Goal: Task Accomplishment & Management: Manage account settings

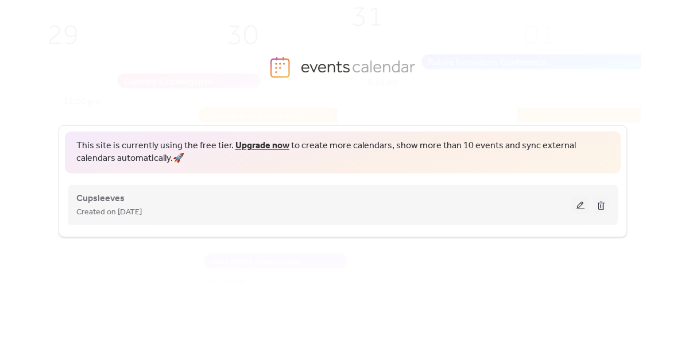
click at [579, 203] on button at bounding box center [581, 204] width 16 height 17
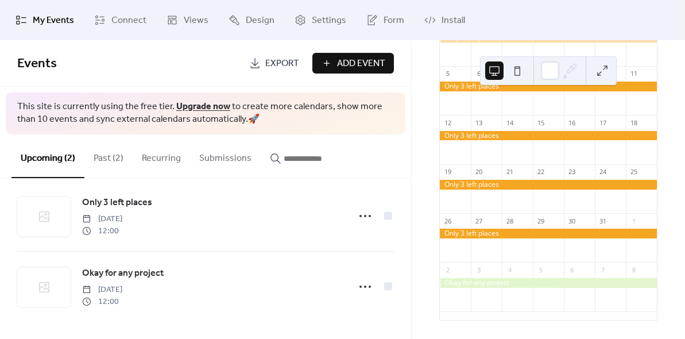
scroll to position [156, 0]
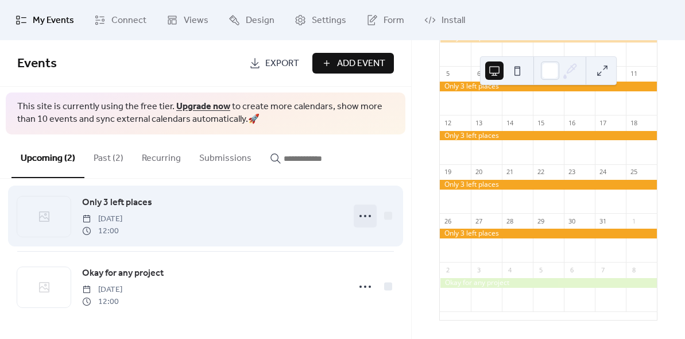
click at [364, 216] on icon at bounding box center [365, 216] width 18 height 18
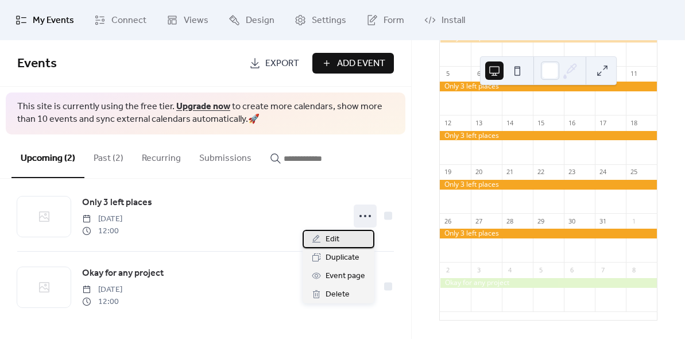
click at [353, 239] on div "Edit" at bounding box center [339, 239] width 72 height 18
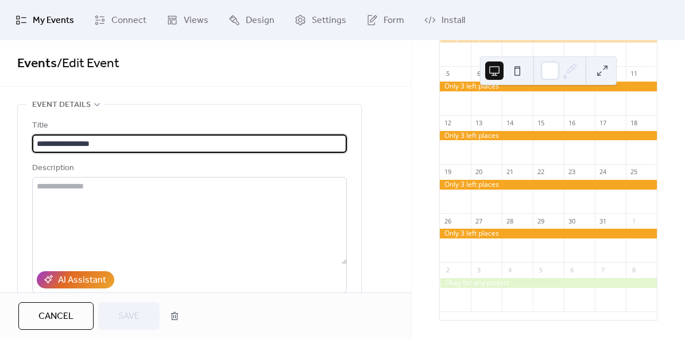
drag, startPoint x: 104, startPoint y: 144, endPoint x: 28, endPoint y: 136, distance: 76.8
click at [28, 136] on div "**********" at bounding box center [189, 262] width 343 height 315
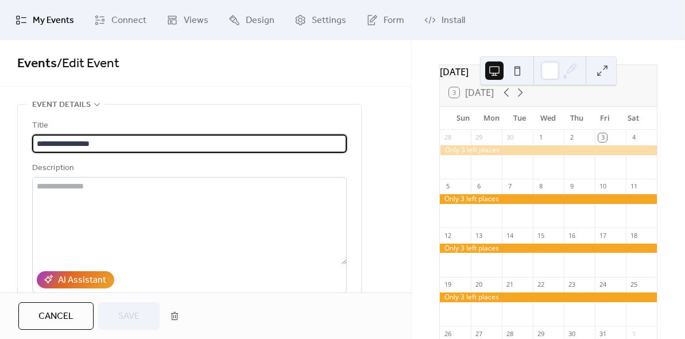
scroll to position [33, 0]
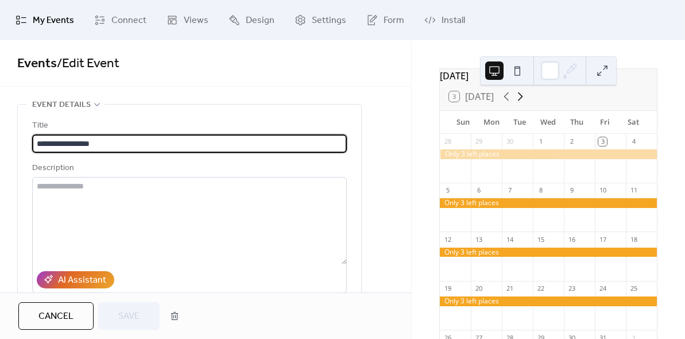
click at [522, 103] on icon at bounding box center [520, 97] width 14 height 14
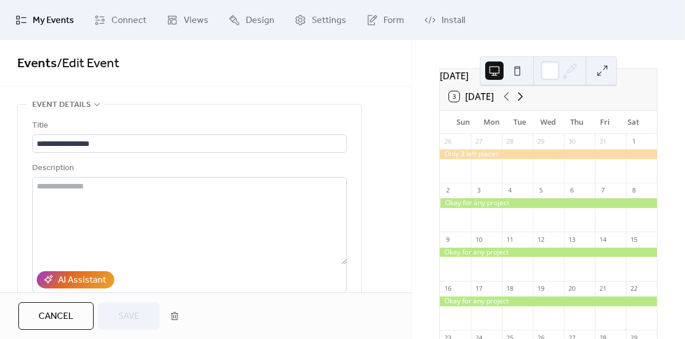
click at [522, 103] on icon at bounding box center [520, 97] width 14 height 14
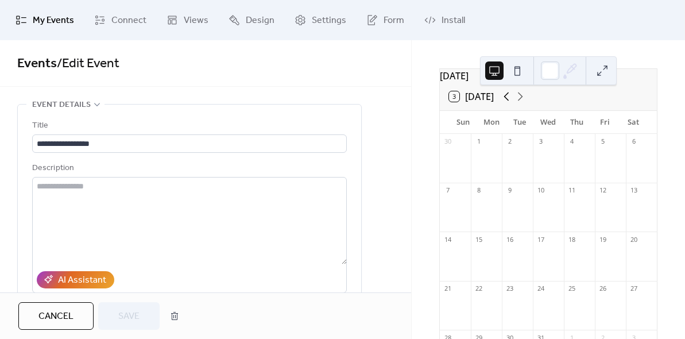
click at [508, 103] on icon at bounding box center [507, 97] width 14 height 14
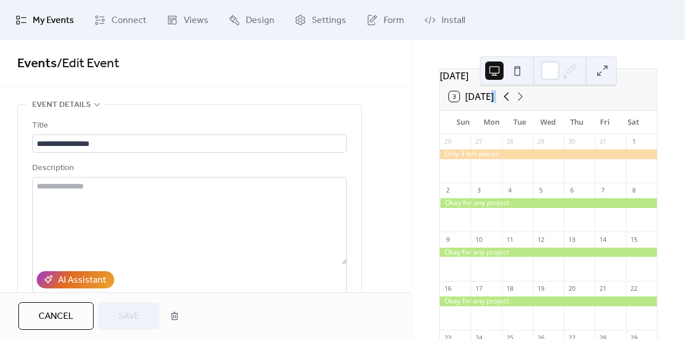
click at [508, 103] on icon at bounding box center [507, 97] width 14 height 14
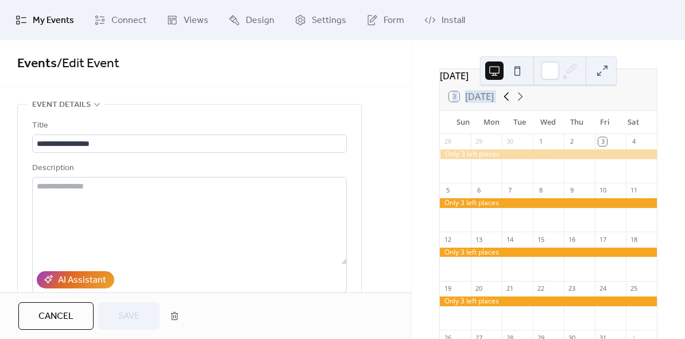
click at [508, 103] on icon at bounding box center [507, 97] width 14 height 14
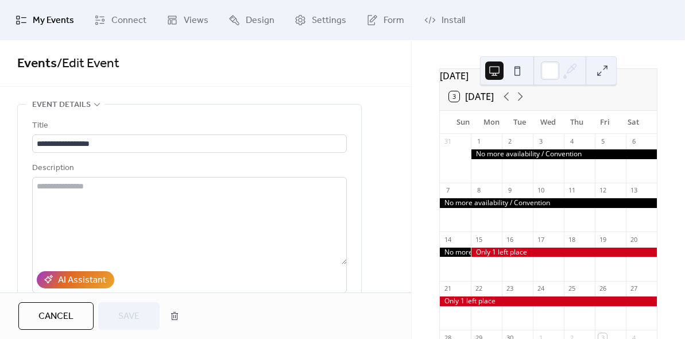
drag, startPoint x: 483, startPoint y: 158, endPoint x: 553, endPoint y: 158, distance: 70.1
click at [553, 158] on div at bounding box center [564, 154] width 186 height 10
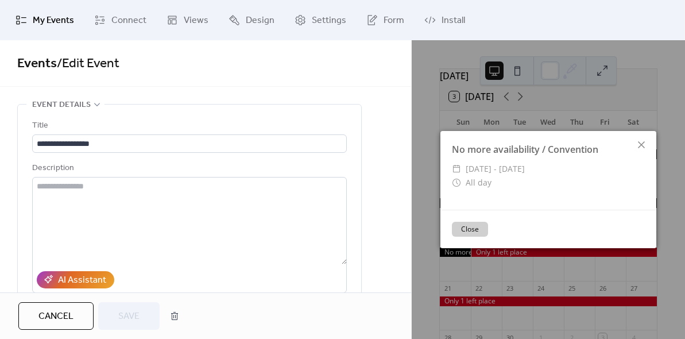
click at [476, 230] on button "Close" at bounding box center [470, 229] width 36 height 15
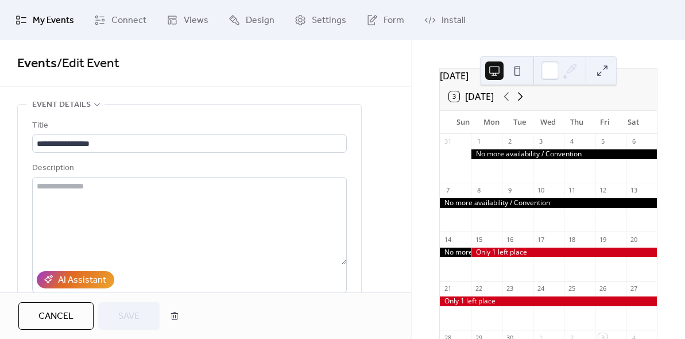
click at [521, 103] on icon at bounding box center [520, 97] width 14 height 14
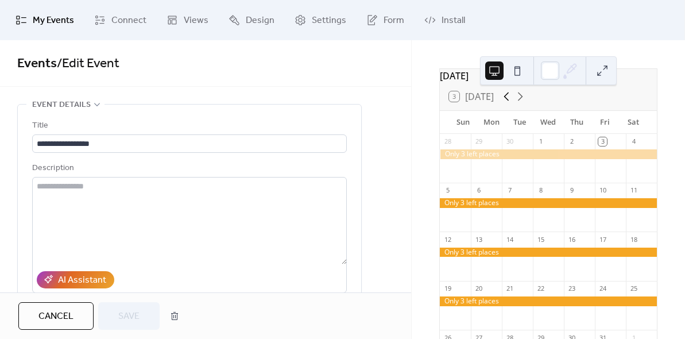
click at [504, 103] on icon at bounding box center [507, 97] width 14 height 14
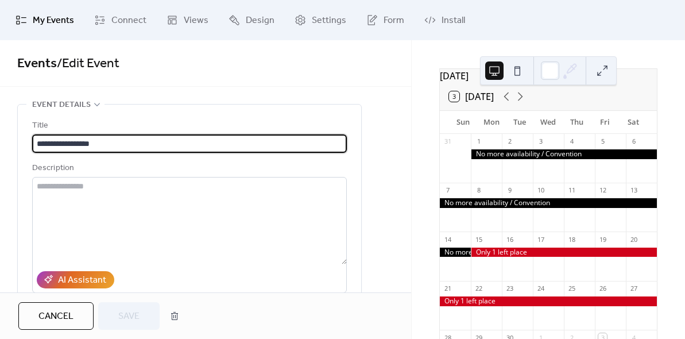
drag, startPoint x: 113, startPoint y: 148, endPoint x: 6, endPoint y: 134, distance: 108.3
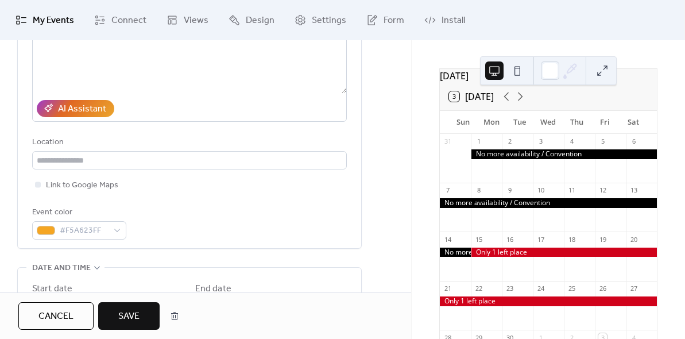
scroll to position [177, 0]
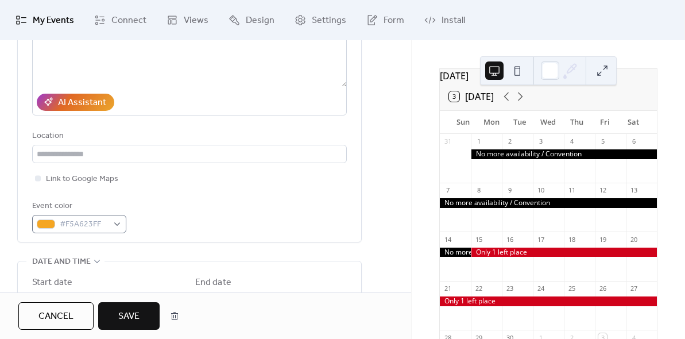
type input "**********"
click at [115, 225] on div "#F5A623FF" at bounding box center [79, 224] width 94 height 18
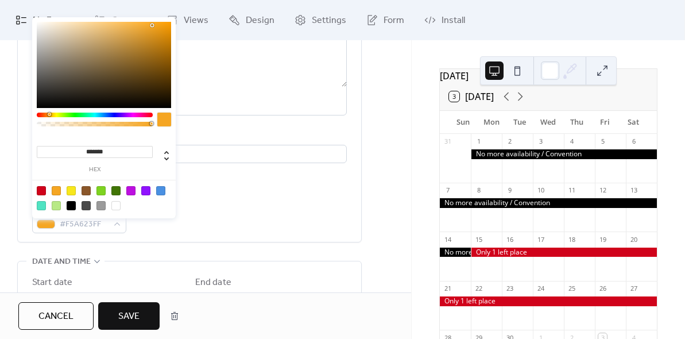
click at [73, 205] on div at bounding box center [71, 205] width 9 height 9
type input "*******"
click at [177, 209] on div "Event color #000000FF" at bounding box center [189, 216] width 315 height 34
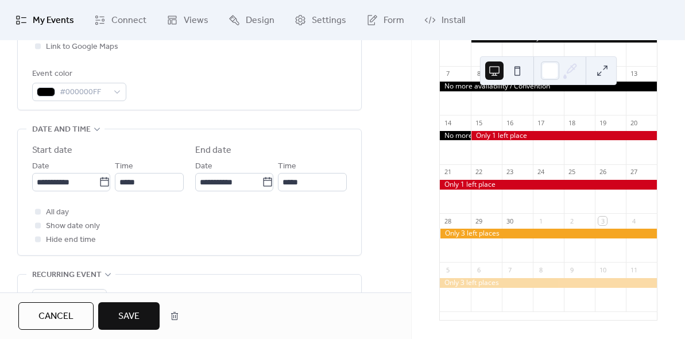
scroll to position [156, 0]
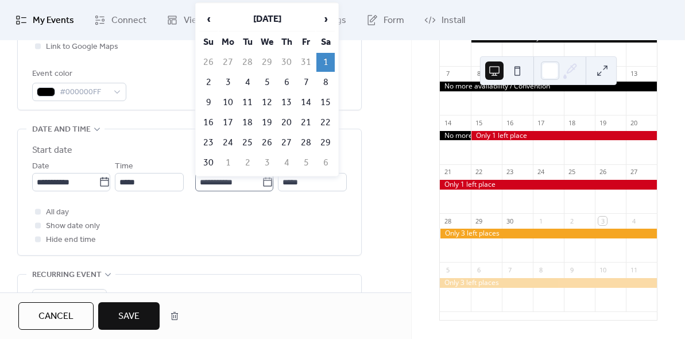
click at [262, 185] on icon at bounding box center [267, 181] width 11 height 11
click at [261, 185] on input "**********" at bounding box center [228, 182] width 67 height 18
click at [327, 142] on td "29" at bounding box center [325, 142] width 18 height 19
click at [265, 187] on icon at bounding box center [267, 181] width 11 height 11
click at [262, 187] on input "**********" at bounding box center [228, 182] width 67 height 18
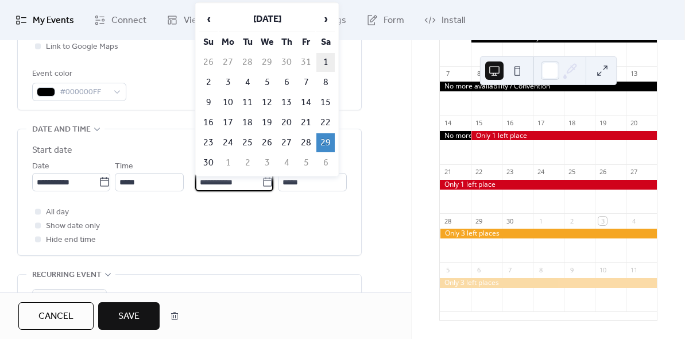
click at [322, 59] on td "1" at bounding box center [325, 62] width 18 height 19
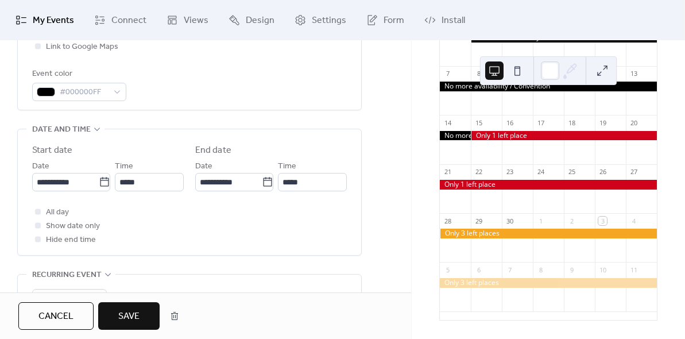
type input "**********"
click at [117, 308] on button "Save" at bounding box center [128, 316] width 61 height 28
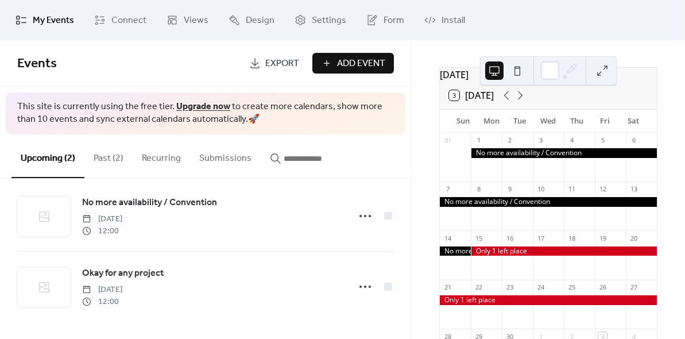
scroll to position [34, 0]
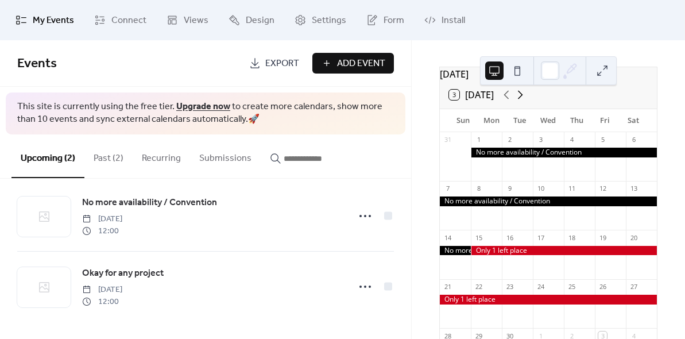
click at [522, 99] on icon at bounding box center [520, 95] width 5 height 9
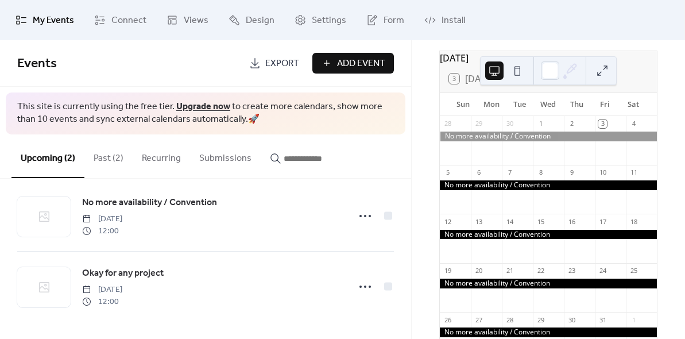
scroll to position [38, 0]
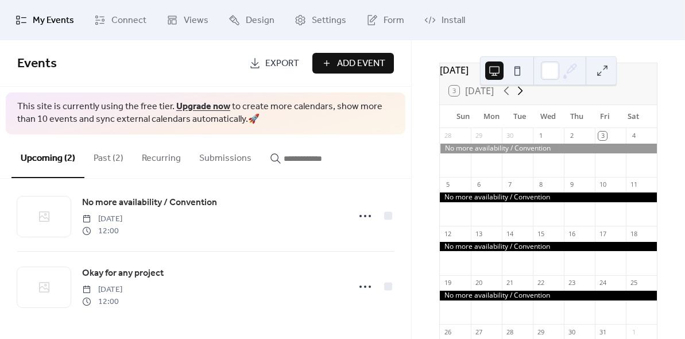
click at [522, 95] on icon at bounding box center [520, 91] width 5 height 9
